Goal: Check status: Check status

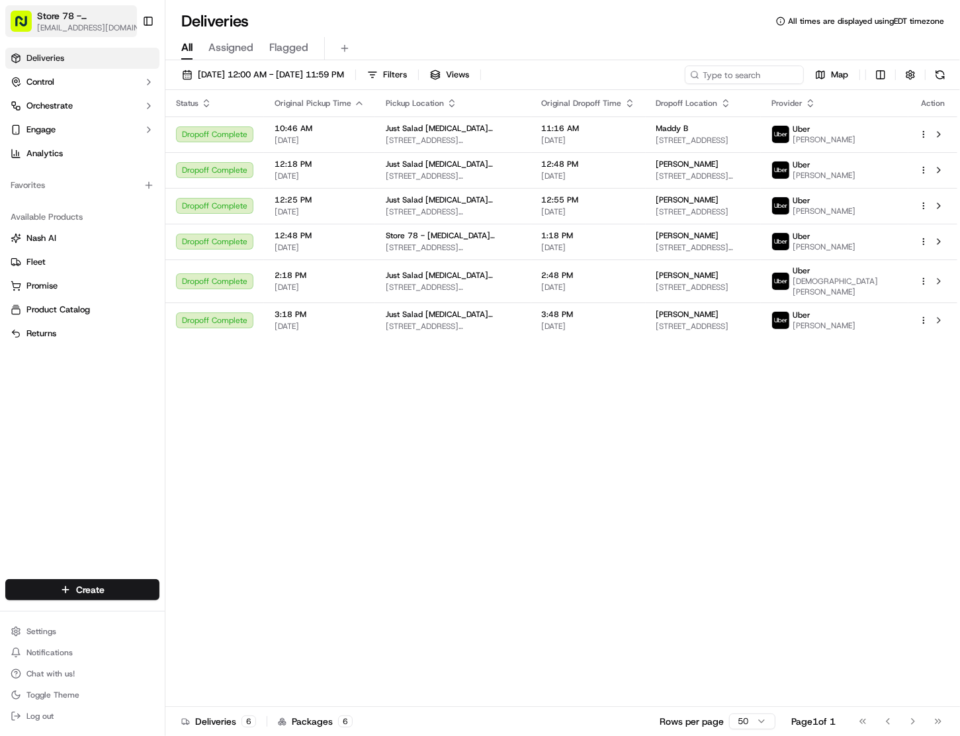
click at [34, 22] on button "Store 78 - Doral (FL) (Just Salad) sreyes@justsalad.com" at bounding box center [71, 21] width 132 height 32
type input "brick"
click at [214, 69] on span "Store 48 - Brickell (Just Salad)" at bounding box center [229, 69] width 120 height 12
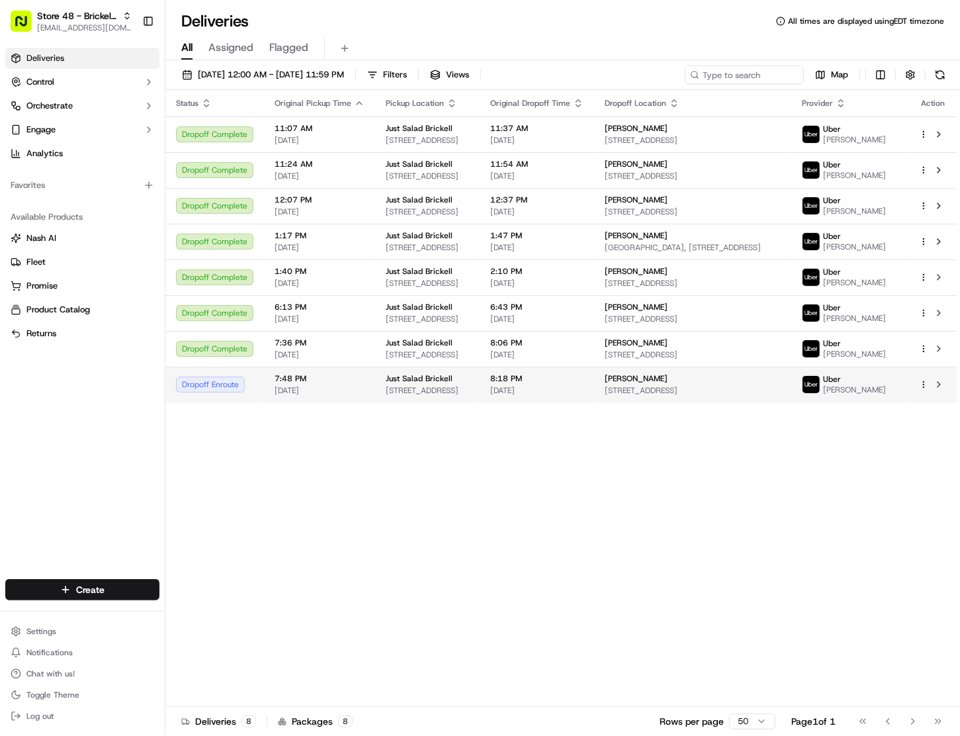
click at [700, 384] on div "[PERSON_NAME]" at bounding box center [693, 378] width 177 height 11
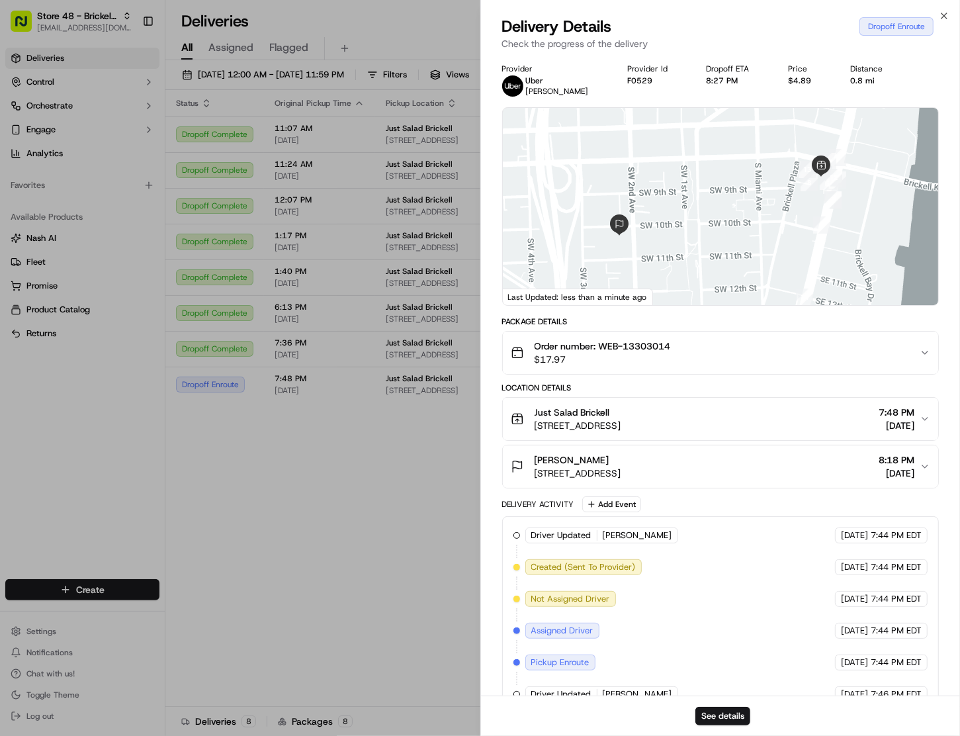
scroll to position [124, 0]
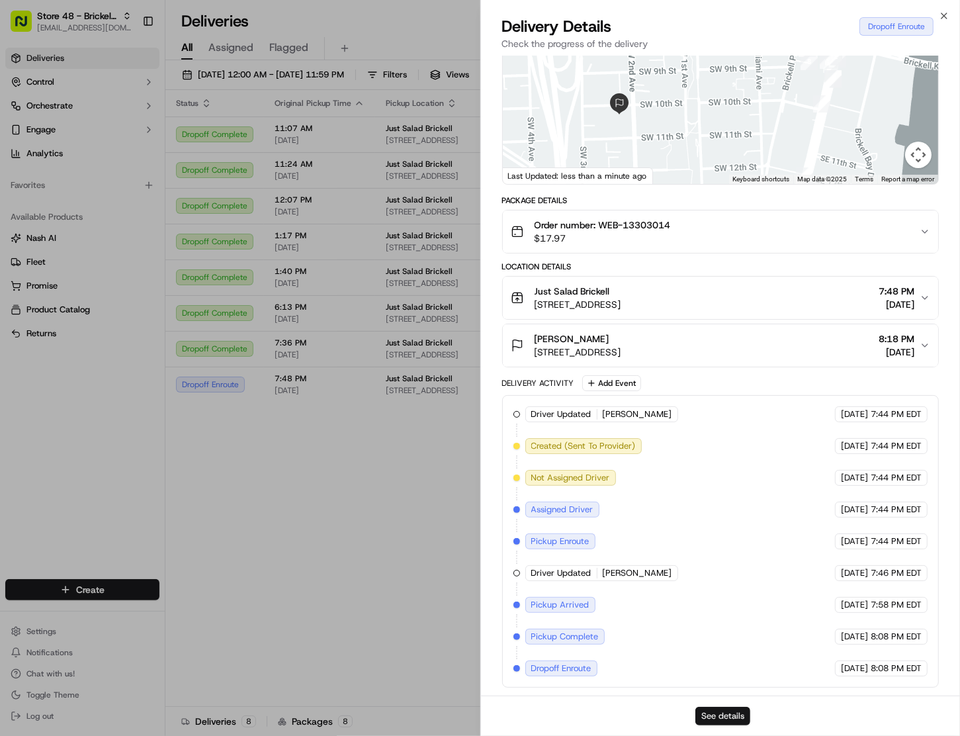
click at [724, 714] on button "See details" at bounding box center [722, 716] width 55 height 19
